Goal: Book appointment/travel/reservation

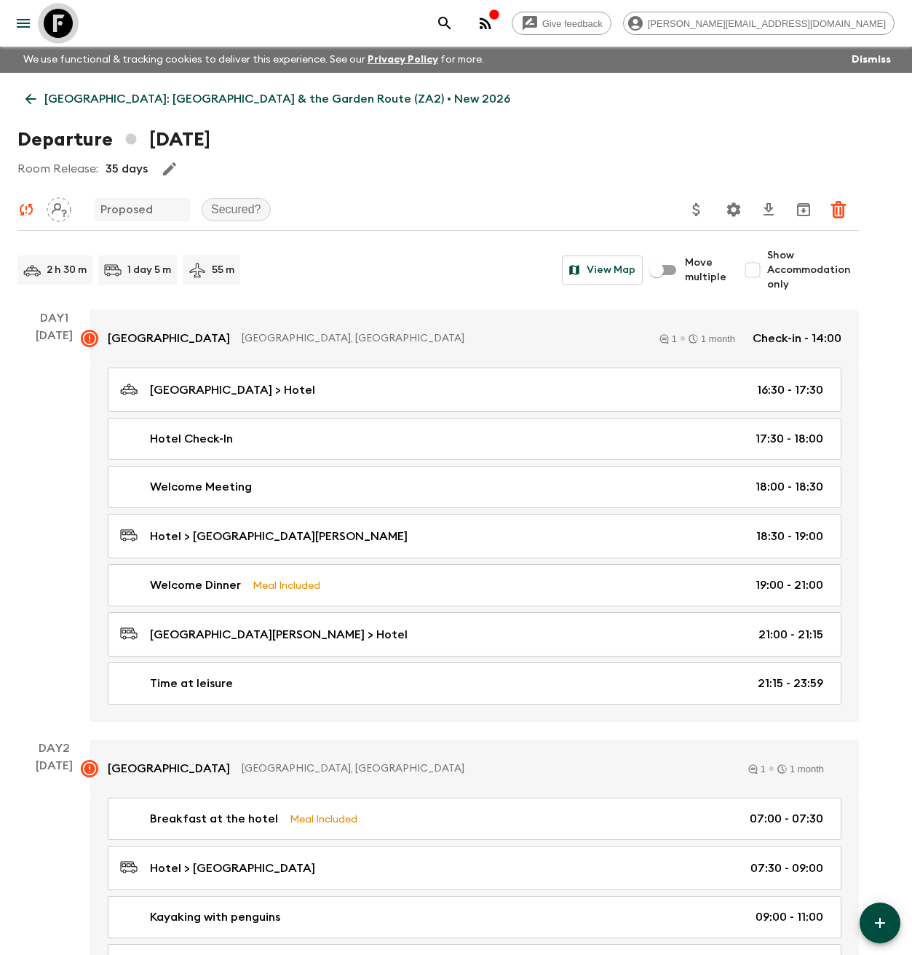
drag, startPoint x: 64, startPoint y: 20, endPoint x: 120, endPoint y: 31, distance: 57.1
click at [63, 20] on icon at bounding box center [58, 23] width 29 height 29
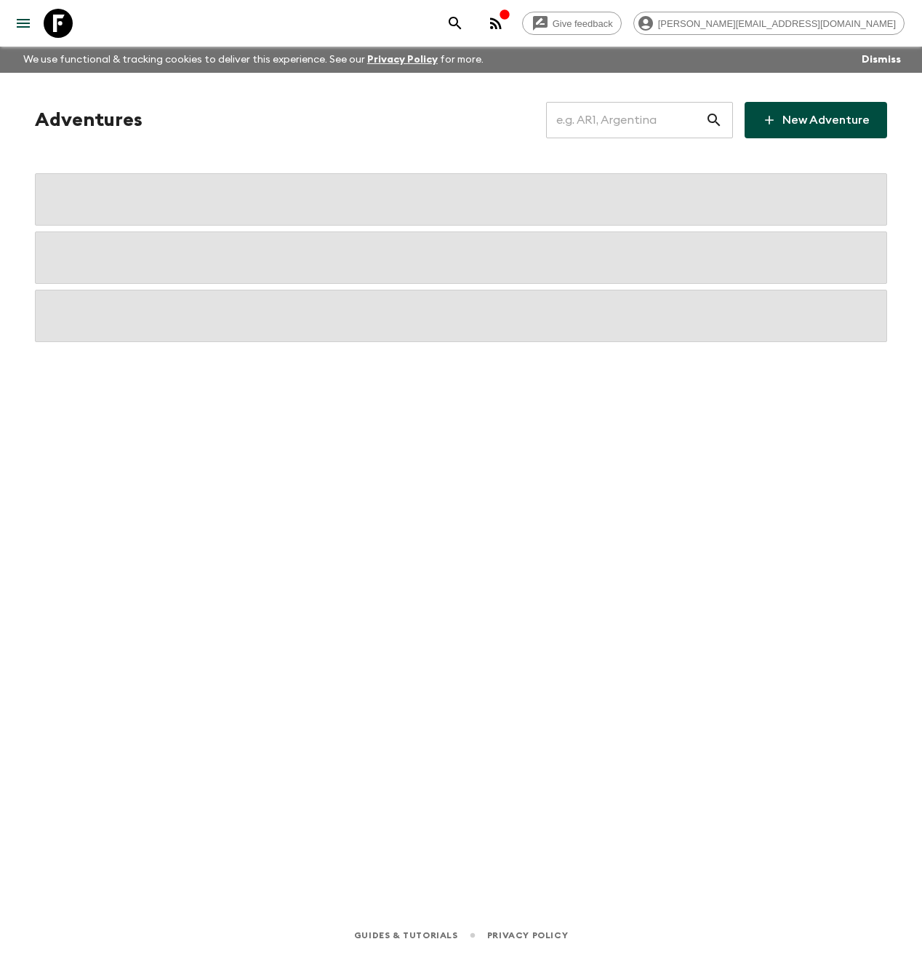
click at [598, 119] on input "text" at bounding box center [625, 120] width 159 height 41
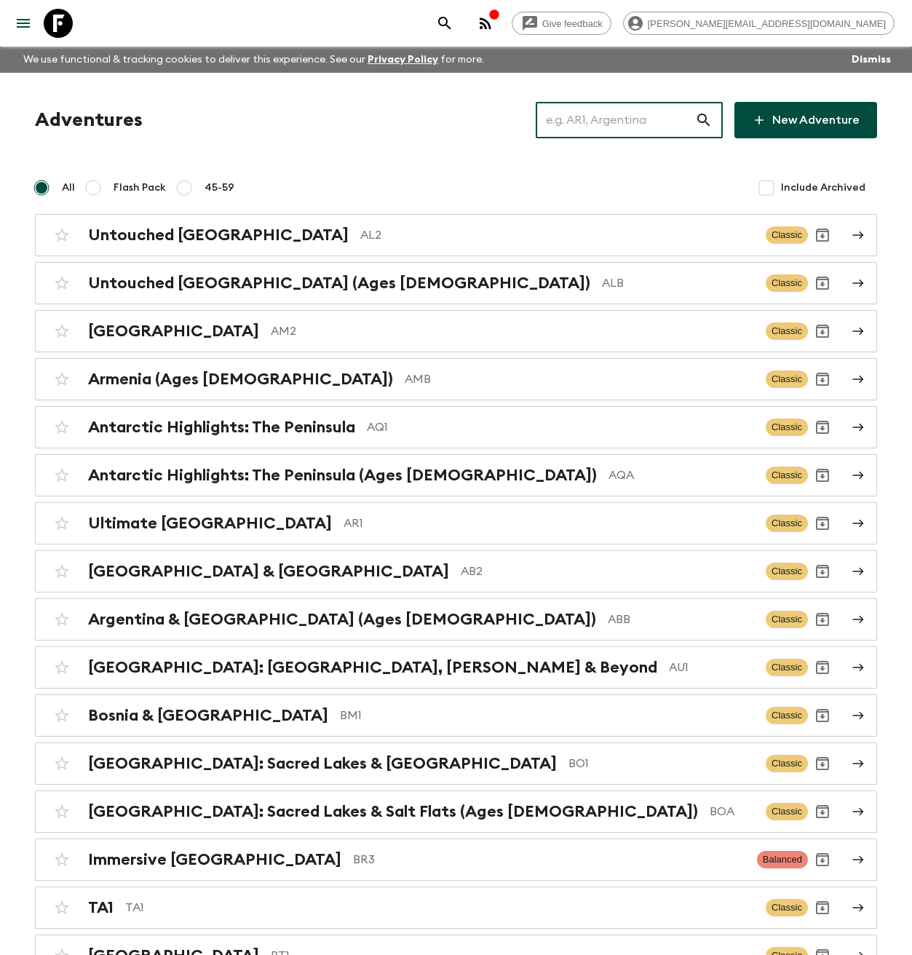
paste input "Off-Grid In [GEOGRAPHIC_DATA] & [GEOGRAPHIC_DATA]"
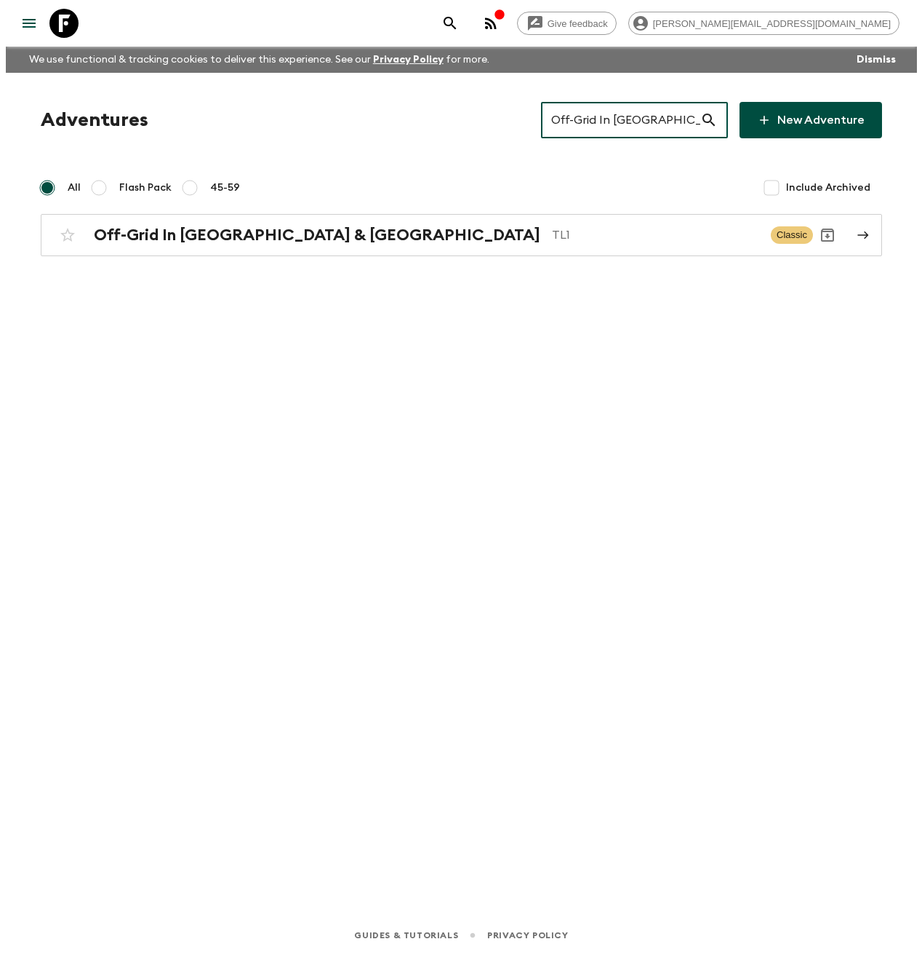
scroll to position [0, 19]
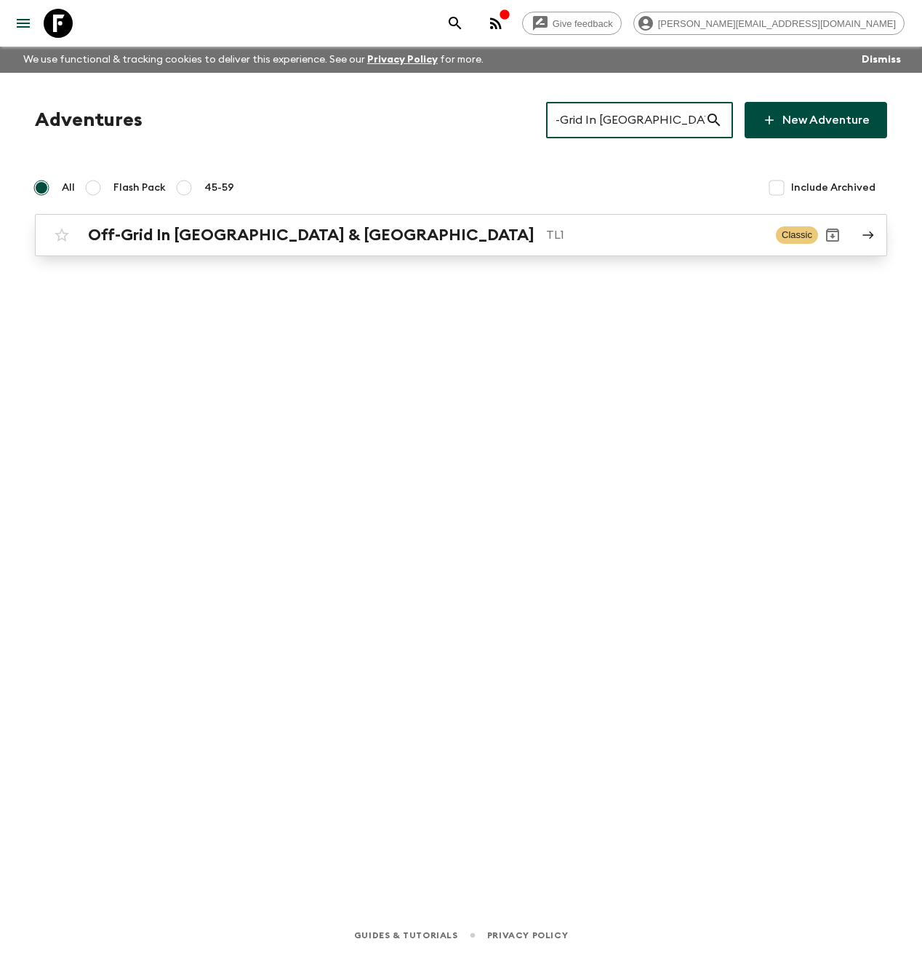
type input "Off-Grid In [GEOGRAPHIC_DATA] & [GEOGRAPHIC_DATA]"
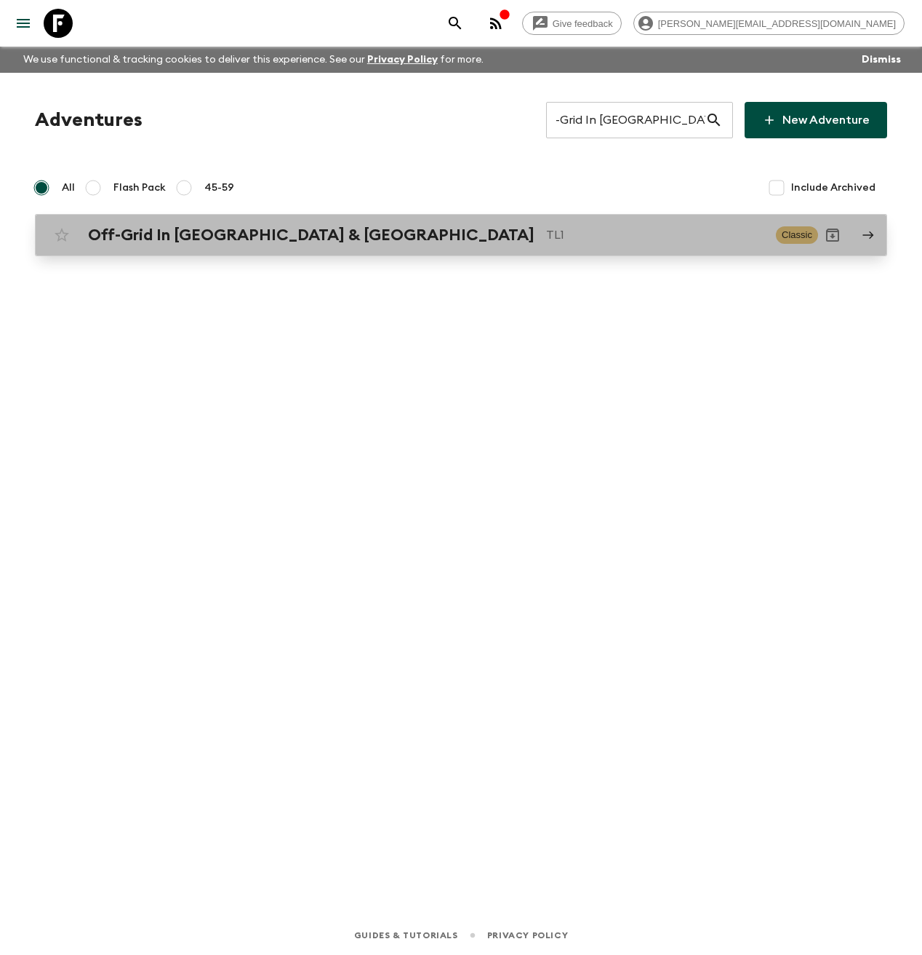
click at [546, 240] on p "TL1" at bounding box center [655, 234] width 218 height 17
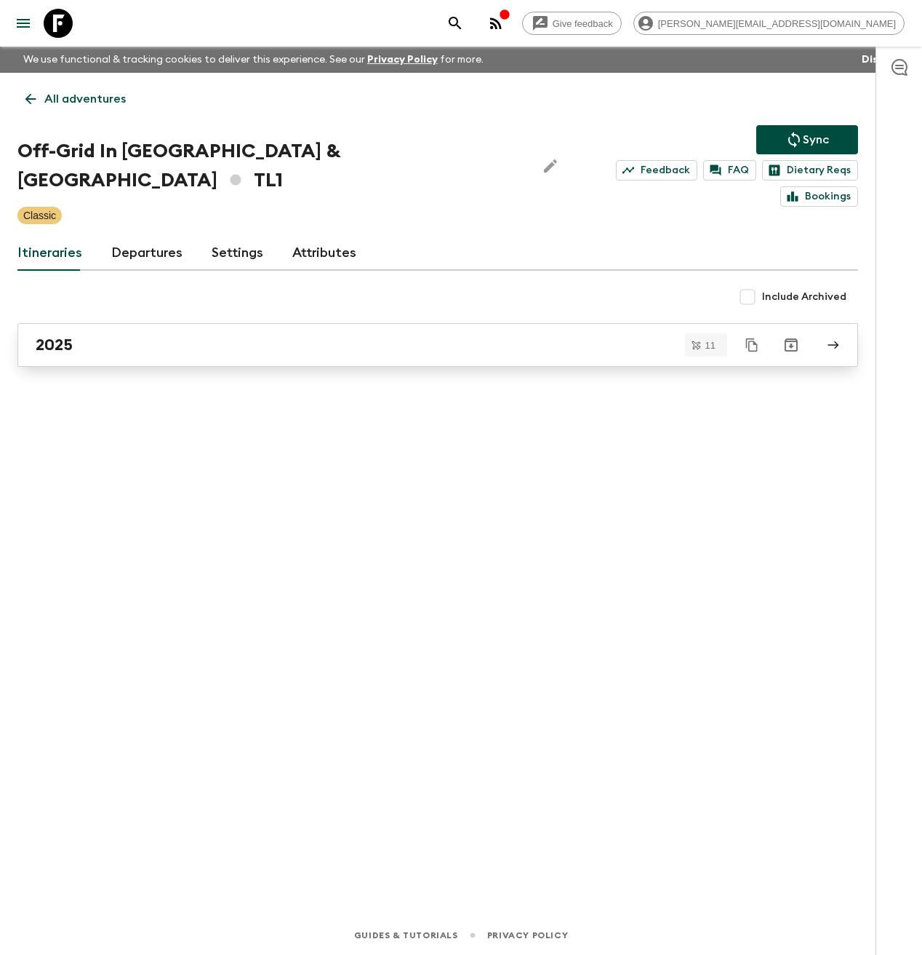
click at [151, 335] on div "2025" at bounding box center [424, 344] width 777 height 19
